Goal: Task Accomplishment & Management: Manage account settings

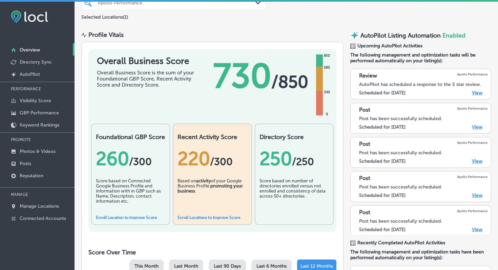
scroll to position [46, 0]
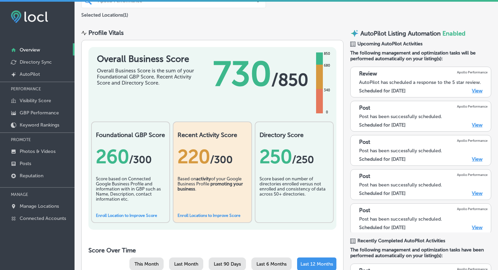
click at [479, 92] on link "View" at bounding box center [477, 91] width 11 height 6
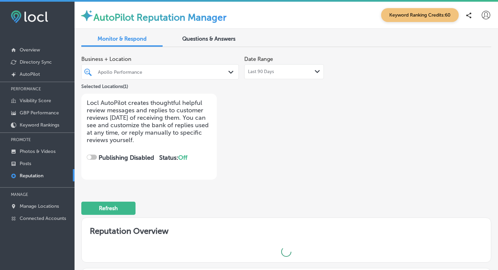
checkbox input "true"
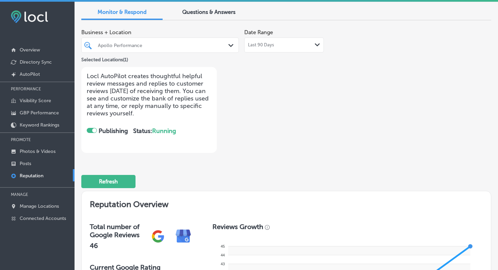
scroll to position [2, 0]
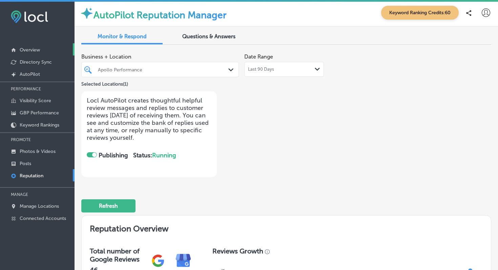
click at [32, 49] on p "Overview" at bounding box center [30, 50] width 20 height 6
